Goal: Find specific page/section: Find specific page/section

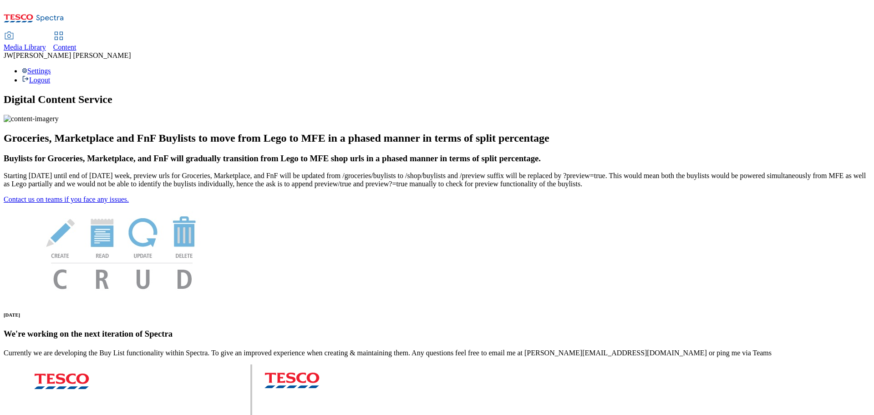
click at [46, 43] on div "Media Library" at bounding box center [25, 47] width 42 height 8
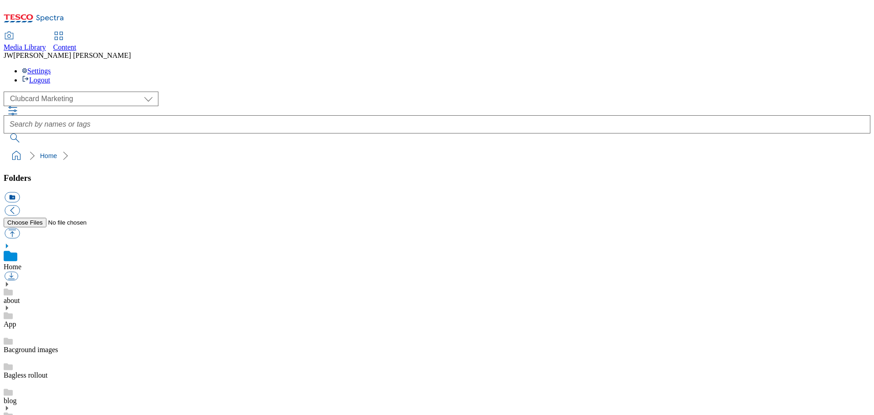
scroll to position [1, 0]
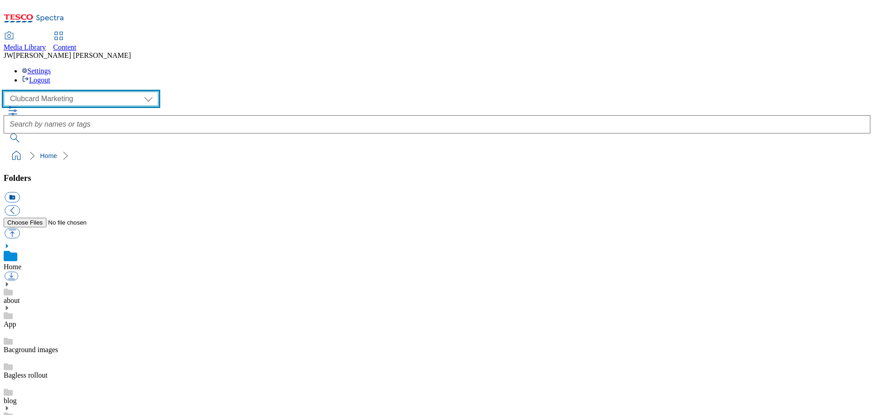
click at [56, 92] on select "Clubcard Marketing GHS Marketing UK GHS Product UK GHS ROI iGHS Marketing CE iG…" at bounding box center [81, 99] width 155 height 15
select select "flare-ghs-mktg"
click at [6, 92] on select "Clubcard Marketing GHS Marketing UK GHS Product UK GHS ROI iGHS Marketing CE iG…" at bounding box center [81, 99] width 155 height 15
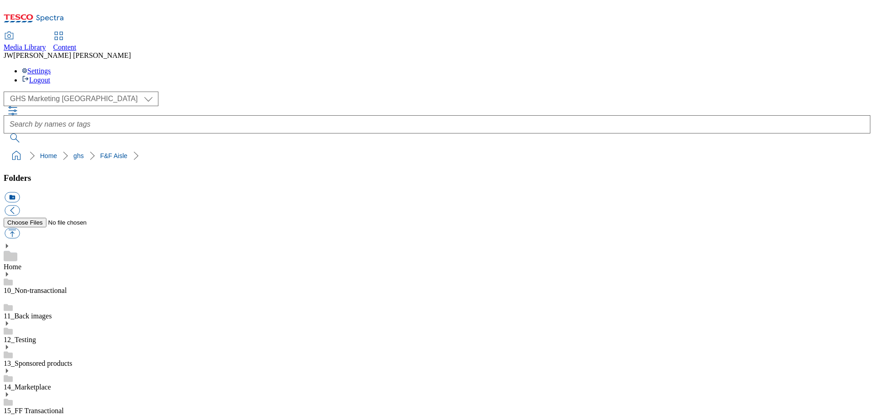
drag, startPoint x: 60, startPoint y: 207, endPoint x: 69, endPoint y: 210, distance: 9.6
